Goal: Task Accomplishment & Management: Manage account settings

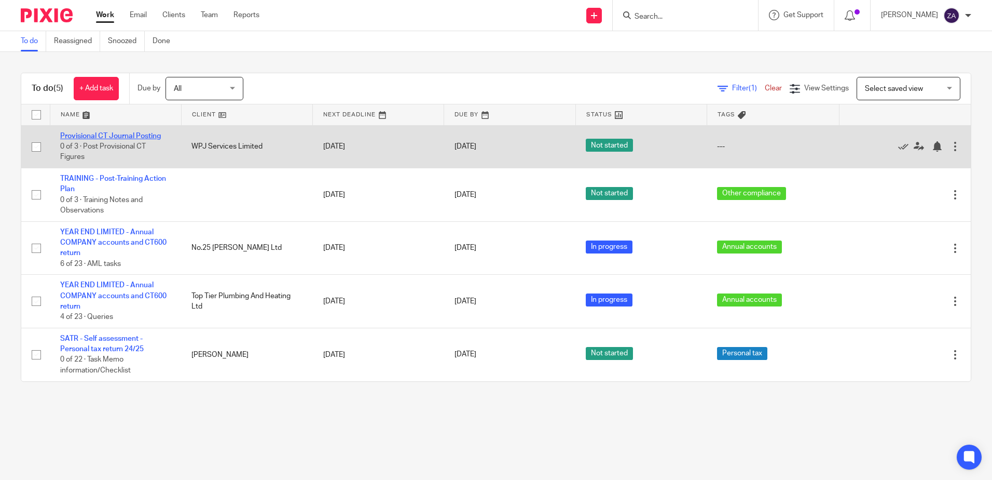
click at [140, 139] on link "Provisional CT Journal Posting" at bounding box center [110, 135] width 101 height 7
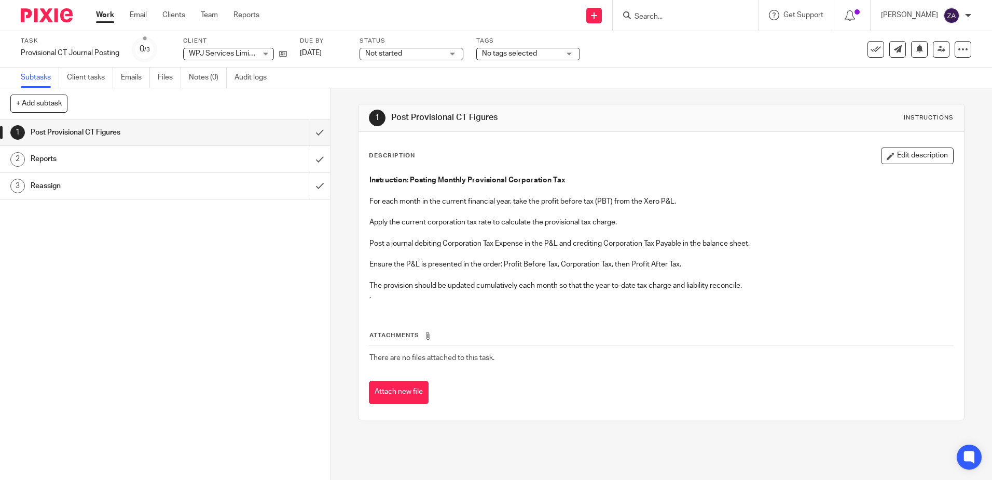
click at [49, 163] on h1 "Reports" at bounding box center [120, 159] width 179 height 16
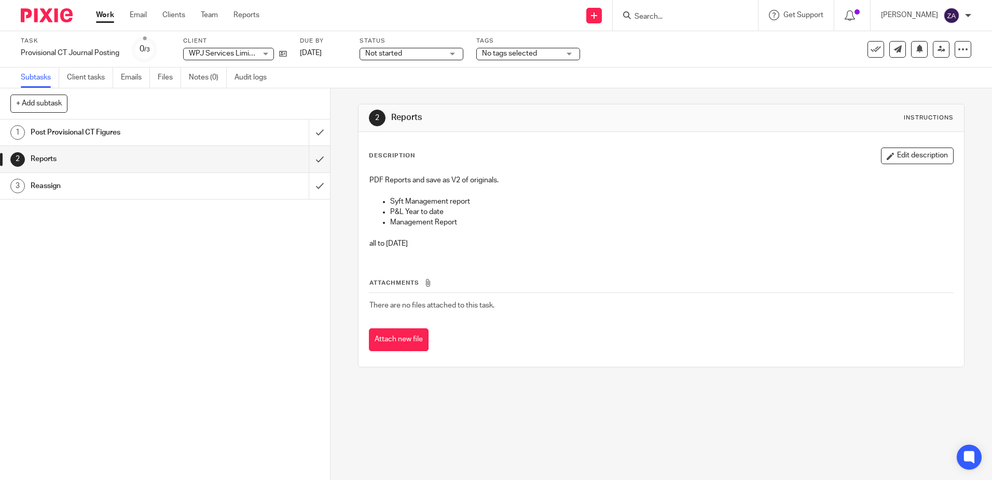
click at [445, 55] on div "Not started Not started" at bounding box center [412, 54] width 104 height 12
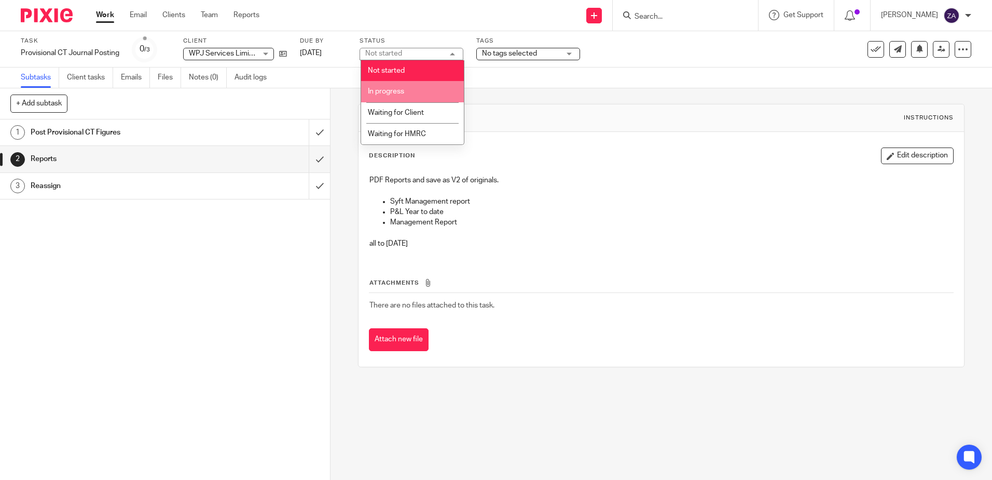
click at [405, 93] on li "In progress" at bounding box center [412, 91] width 103 height 21
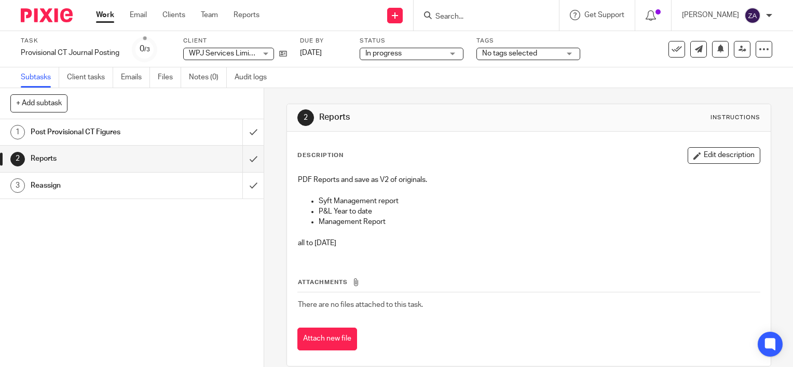
click at [138, 140] on link "1 Post Provisional CT Figures" at bounding box center [121, 132] width 242 height 26
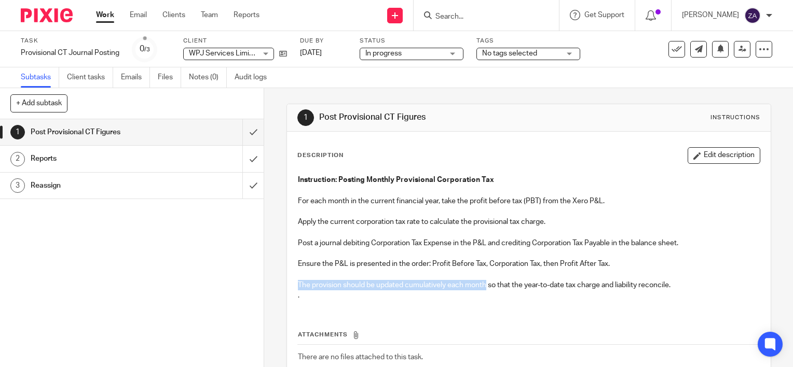
drag, startPoint x: 294, startPoint y: 286, endPoint x: 484, endPoint y: 280, distance: 189.5
click at [484, 280] on p "The provision should be updated cumulatively each month so that the year-to-dat…" at bounding box center [529, 285] width 462 height 10
drag, startPoint x: 676, startPoint y: 286, endPoint x: 294, endPoint y: 287, distance: 382.0
click at [298, 287] on p "The provision should be updated cumulatively each month so that the year-to-dat…" at bounding box center [529, 285] width 462 height 10
copy p "The provision should be updated cumulatively each month so that the year-to-dat…"
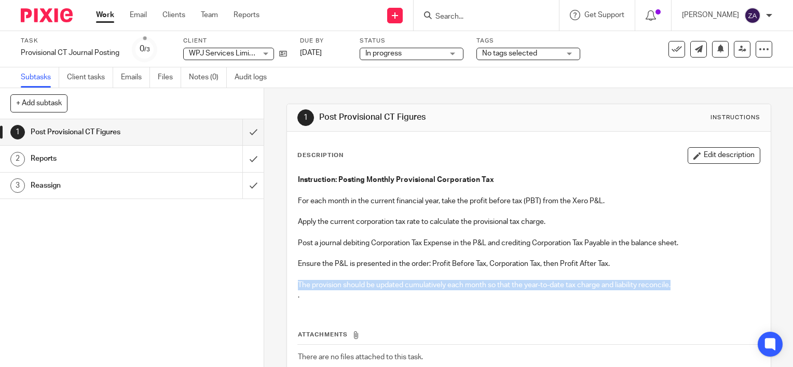
click at [594, 298] on p "." at bounding box center [529, 296] width 462 height 10
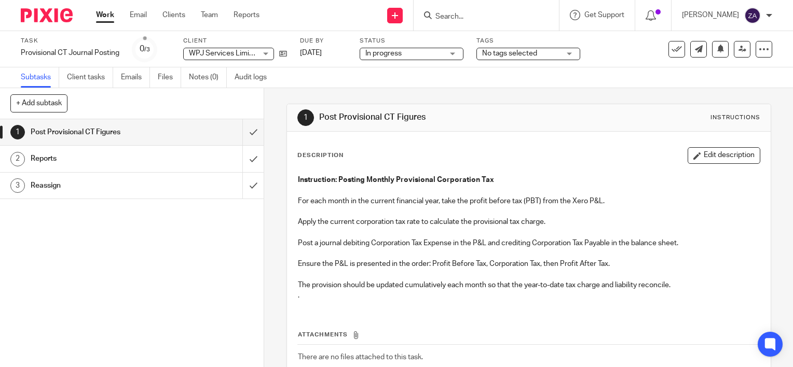
click at [114, 163] on h1 "Reports" at bounding box center [98, 159] width 134 height 16
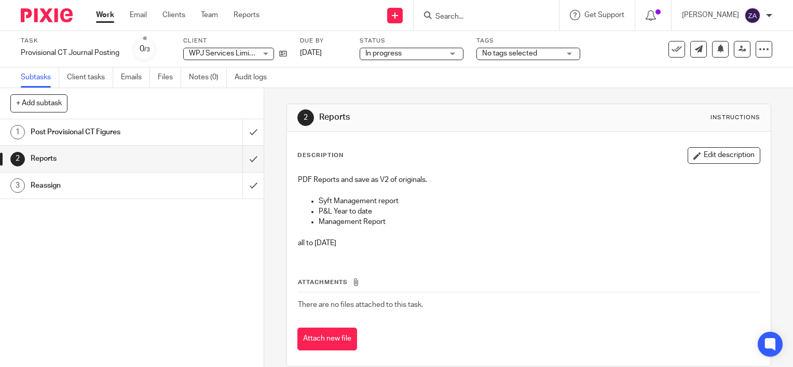
click at [42, 189] on h1 "Reassign" at bounding box center [98, 186] width 134 height 16
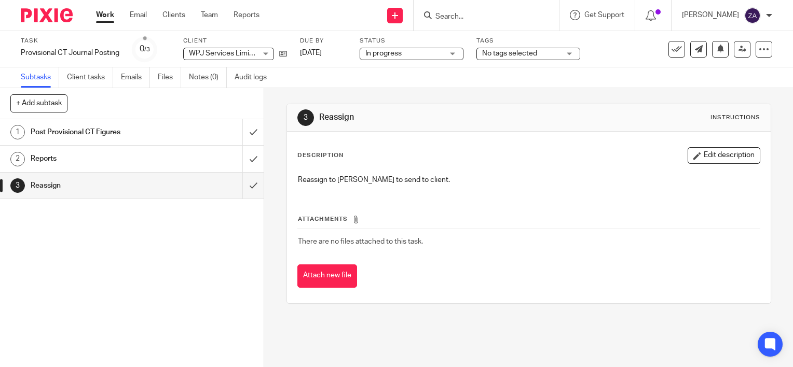
click at [79, 131] on h1 "Post Provisional CT Figures" at bounding box center [98, 133] width 134 height 16
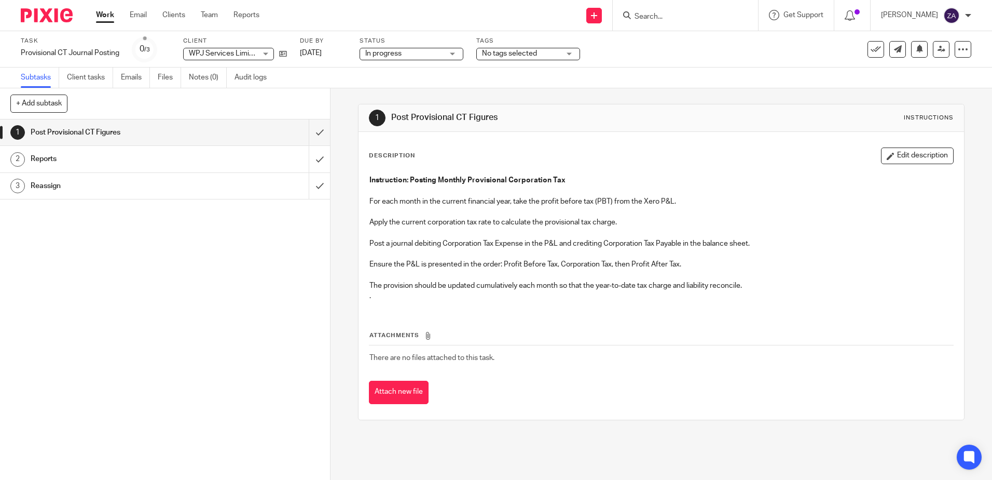
drag, startPoint x: 747, startPoint y: 290, endPoint x: 380, endPoint y: 292, distance: 366.4
click at [380, 292] on p "." at bounding box center [661, 296] width 583 height 10
drag, startPoint x: 366, startPoint y: 284, endPoint x: 743, endPoint y: 287, distance: 376.8
click at [743, 287] on p "The provision should be updated cumulatively each month so that the year-to-dat…" at bounding box center [661, 285] width 583 height 10
copy p "The provision should be updated cumulatively each month so that the year-to-dat…"
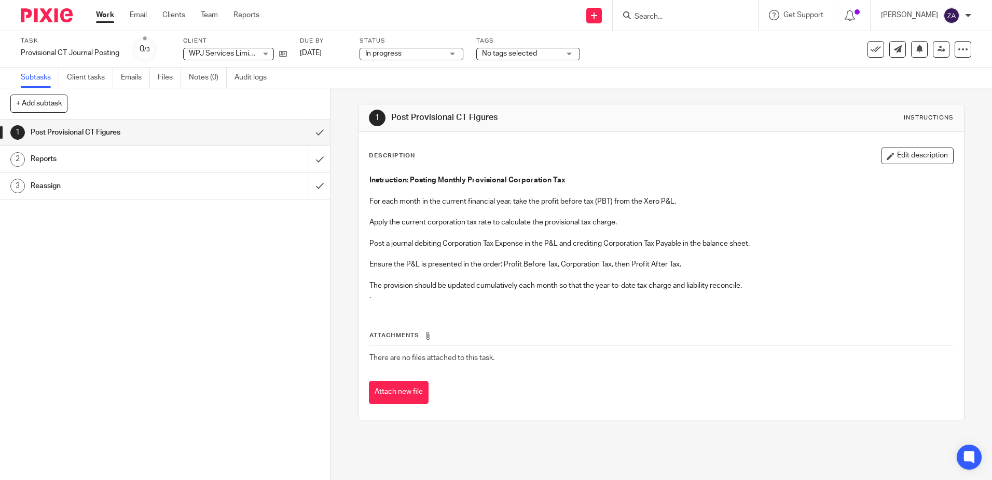
click at [487, 209] on p at bounding box center [661, 212] width 583 height 10
click at [100, 166] on h1 "Reports" at bounding box center [120, 159] width 179 height 16
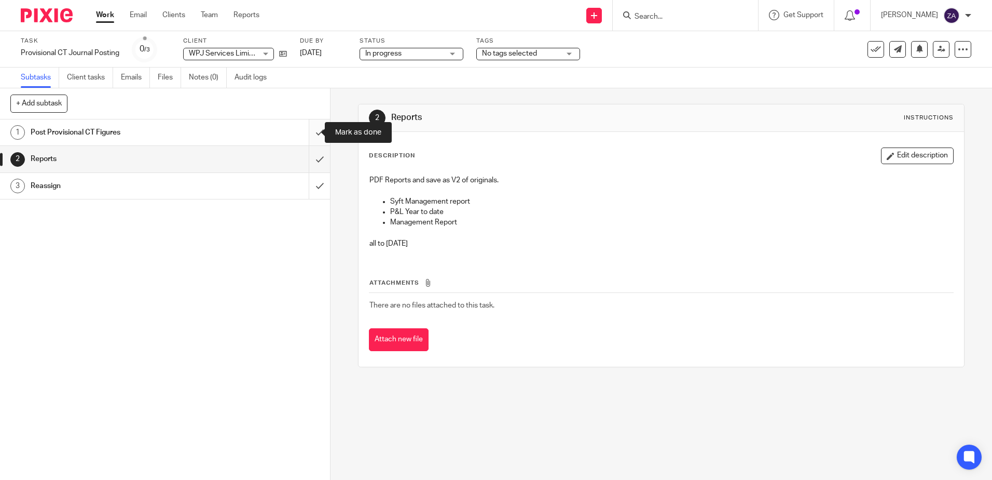
click at [309, 136] on input "submit" at bounding box center [165, 132] width 330 height 26
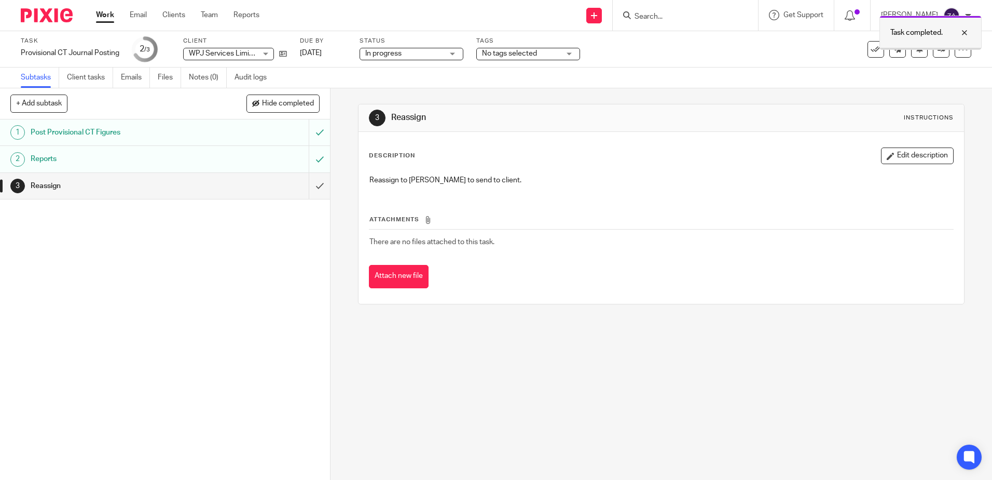
click at [967, 35] on div at bounding box center [957, 32] width 28 height 12
click at [938, 47] on icon at bounding box center [942, 49] width 8 height 8
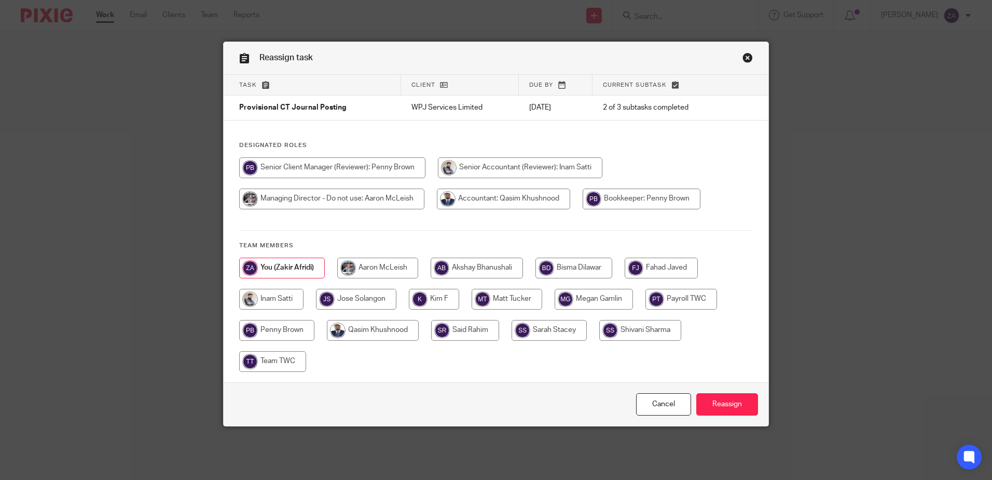
click at [430, 297] on input "radio" at bounding box center [434, 299] width 50 height 21
radio input "true"
click at [729, 404] on input "Reassign" at bounding box center [727, 404] width 62 height 22
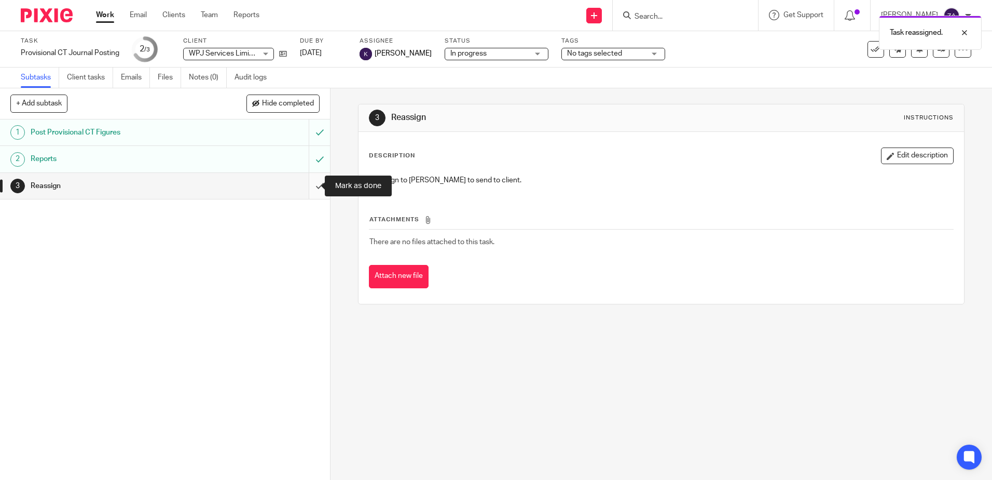
click at [307, 186] on input "submit" at bounding box center [165, 186] width 330 height 26
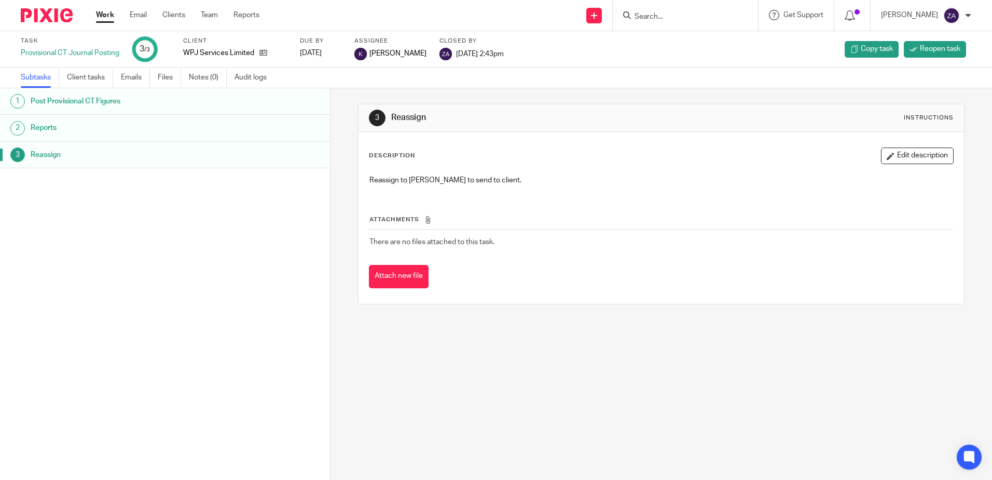
click at [112, 14] on link "Work" at bounding box center [105, 15] width 18 height 10
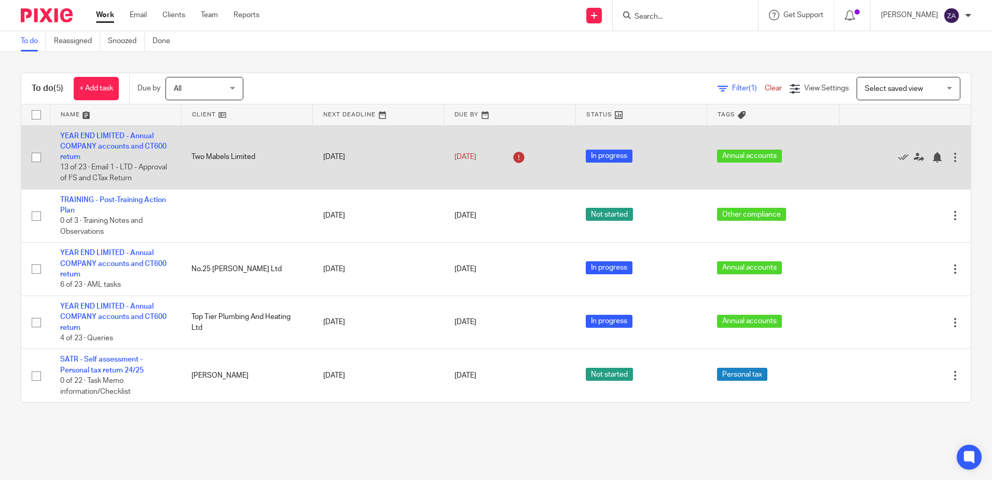
click at [139, 141] on td "YEAR END LIMITED - Annual COMPANY accounts and CT600 return 13 of 23 · Email 1 …" at bounding box center [115, 157] width 131 height 64
click at [144, 142] on link "YEAR END LIMITED - Annual COMPANY accounts and CT600 return" at bounding box center [113, 146] width 106 height 29
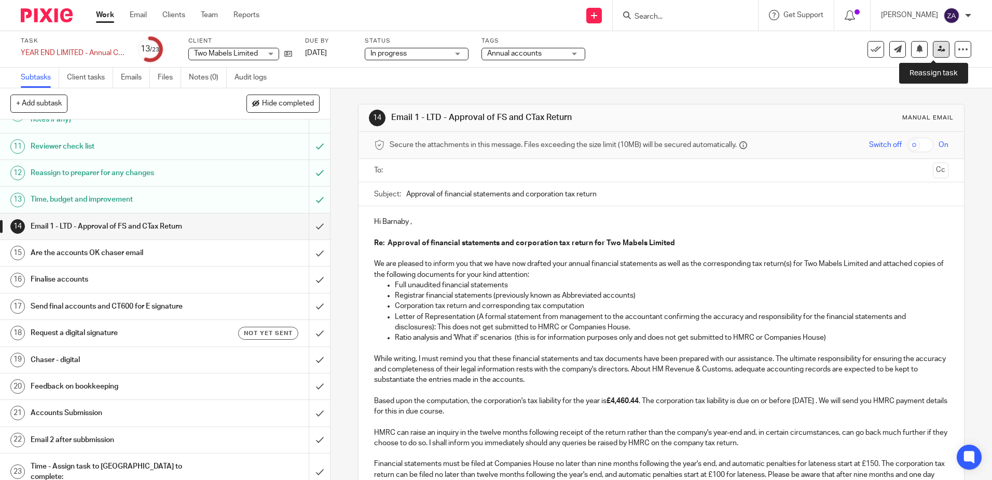
click at [938, 52] on icon at bounding box center [942, 49] width 8 height 8
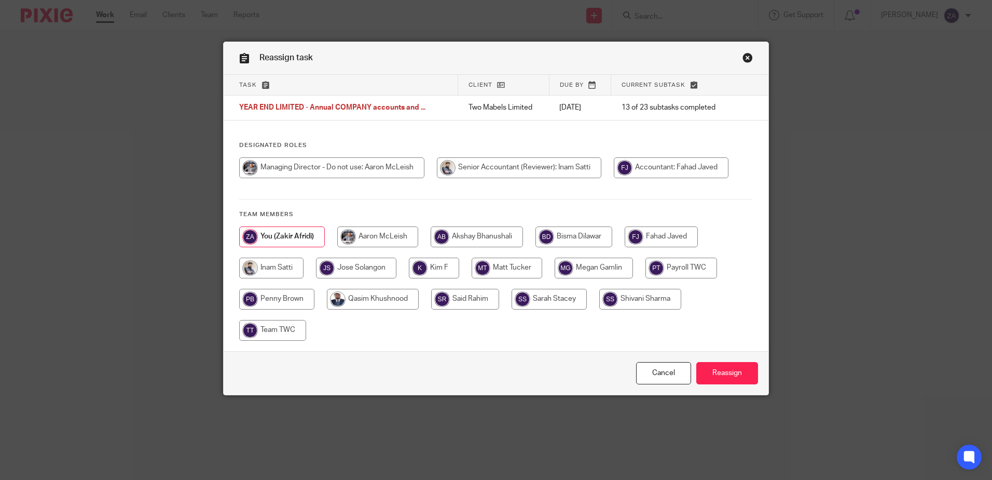
click at [286, 273] on input "radio" at bounding box center [271, 267] width 64 height 21
radio input "true"
click at [737, 372] on input "Reassign" at bounding box center [727, 373] width 62 height 22
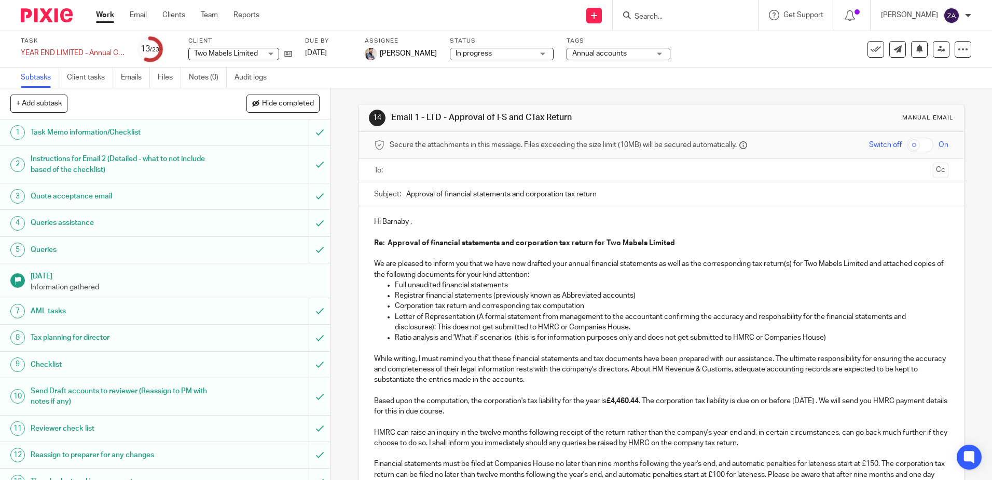
click at [108, 18] on link "Work" at bounding box center [105, 15] width 18 height 10
